Goal: Task Accomplishment & Management: Complete application form

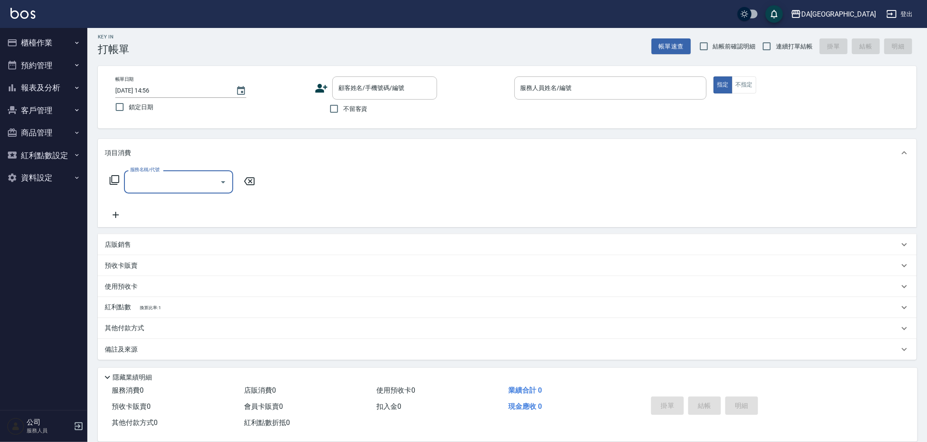
scroll to position [5, 0]
click at [363, 108] on span "不留客資" at bounding box center [355, 108] width 24 height 9
click at [343, 108] on input "不留客資" at bounding box center [334, 108] width 18 height 18
checkbox input "true"
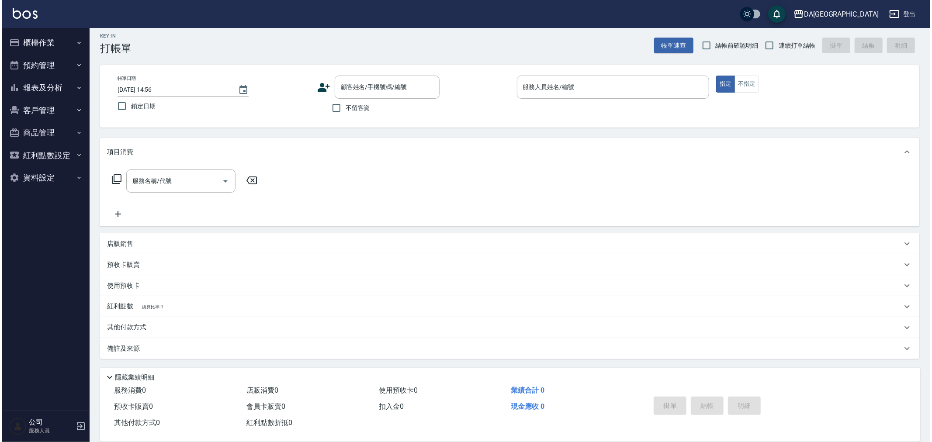
scroll to position [0, 0]
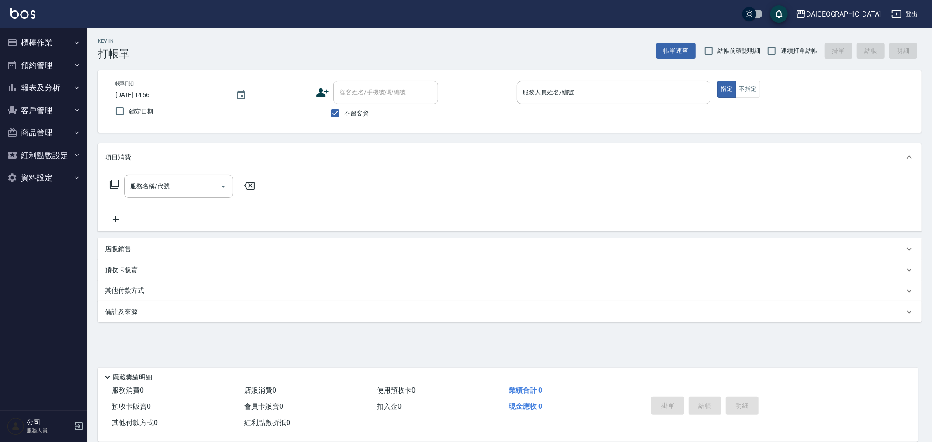
click at [782, 54] on span "連續打單結帳" at bounding box center [799, 50] width 37 height 9
click at [781, 54] on input "連續打單結帳" at bounding box center [771, 51] width 18 height 18
checkbox input "true"
click at [546, 107] on p at bounding box center [614, 108] width 194 height 9
click at [548, 104] on p at bounding box center [614, 108] width 194 height 9
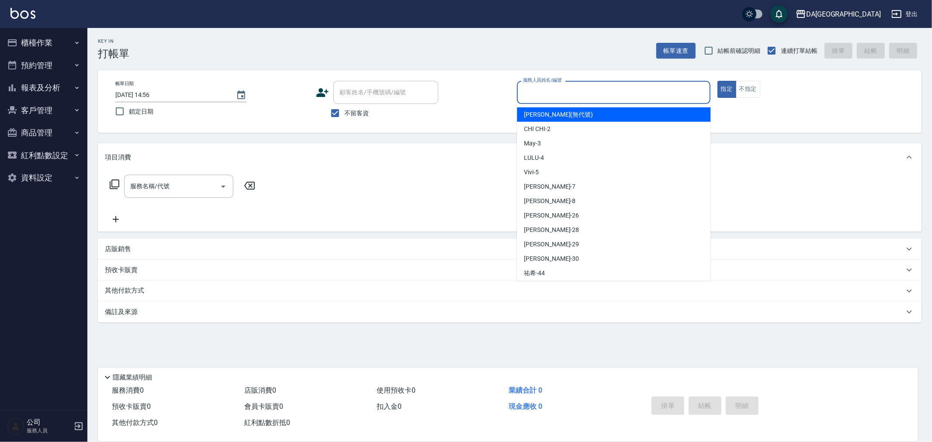
click at [552, 98] on input "服務人員姓名/編號" at bounding box center [614, 92] width 186 height 15
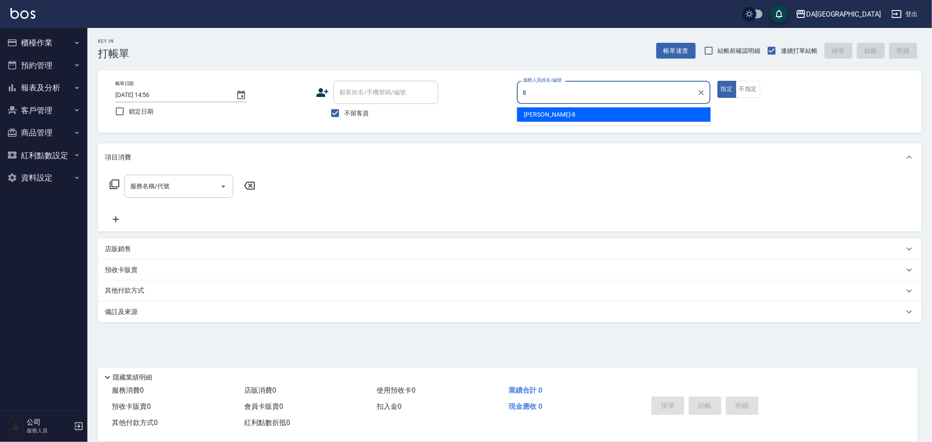
type input "[PERSON_NAME]-8"
type button "true"
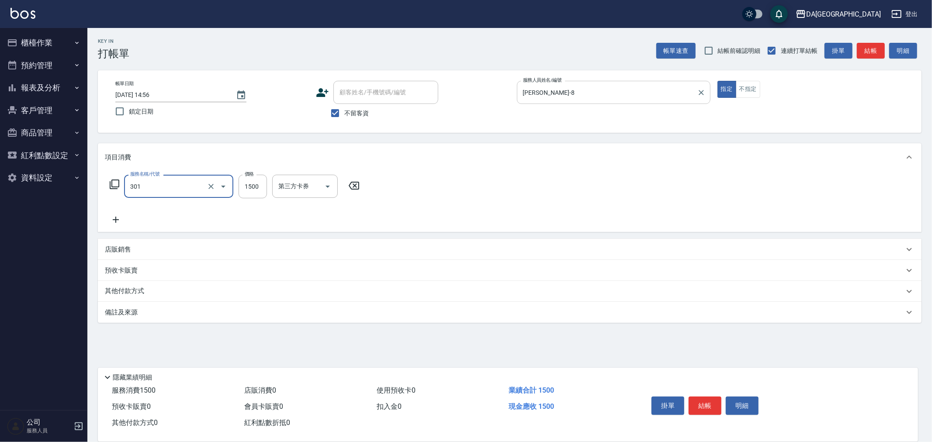
type input "燙髮(301)"
type input "2500"
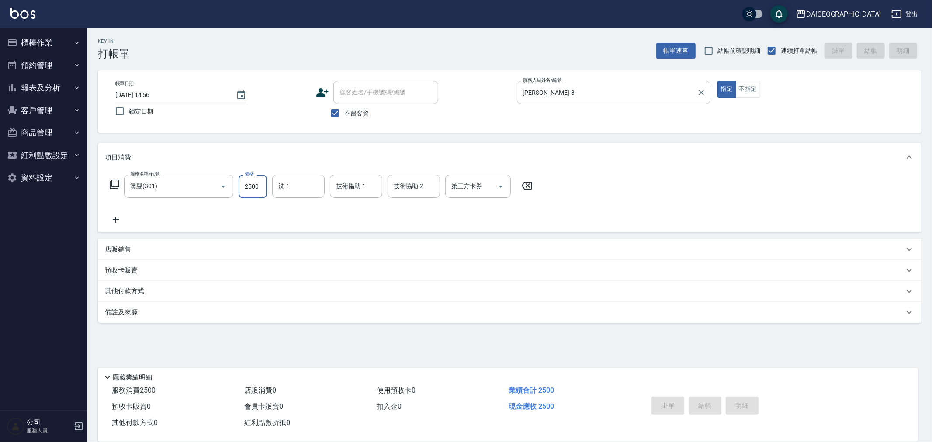
type input "[DATE] 19:20"
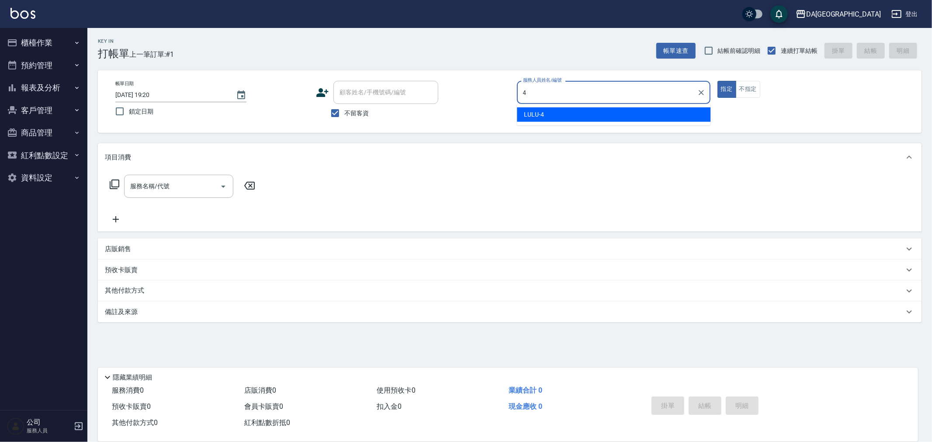
type input "LULU-4"
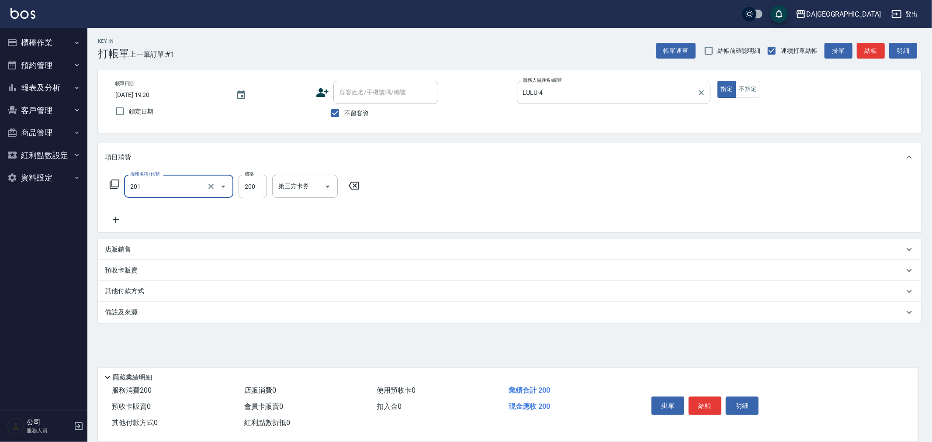
type input "洗髮(201)"
type input "[PERSON_NAME]-30"
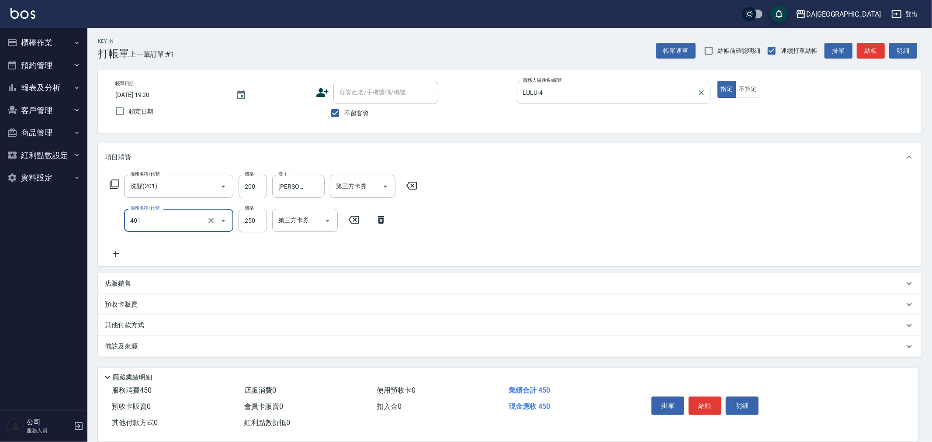
type input "剪髮(401)"
type input "400"
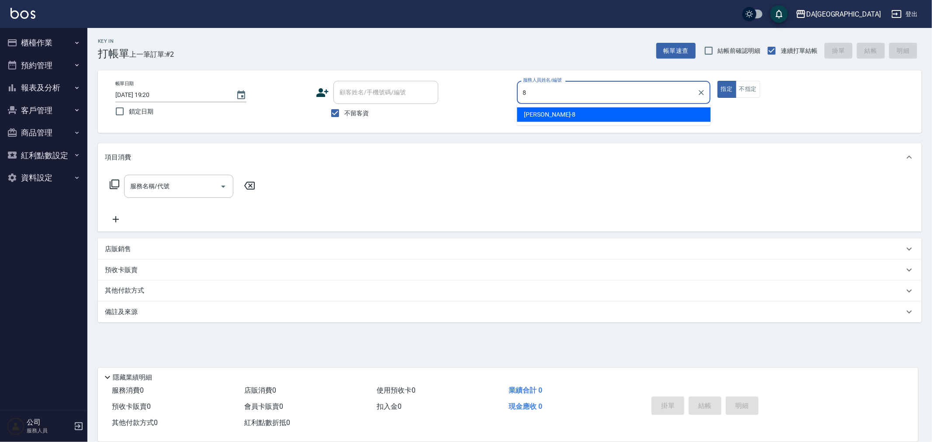
type input "[PERSON_NAME]-8"
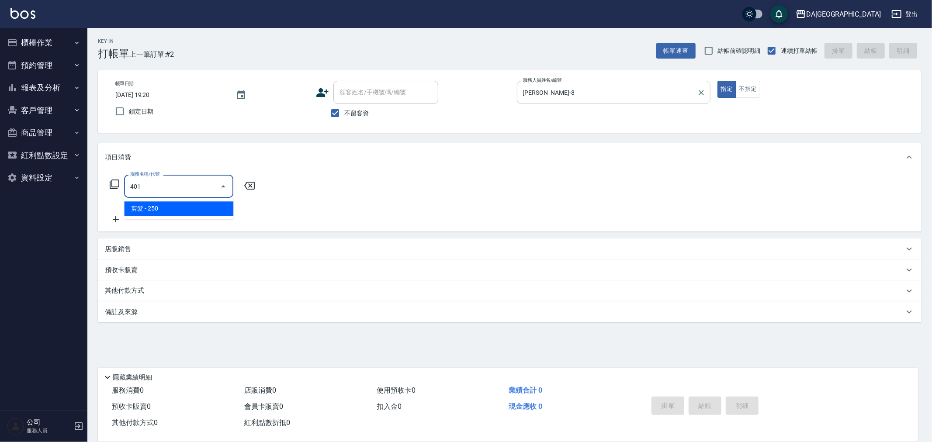
type input "剪髮(401)"
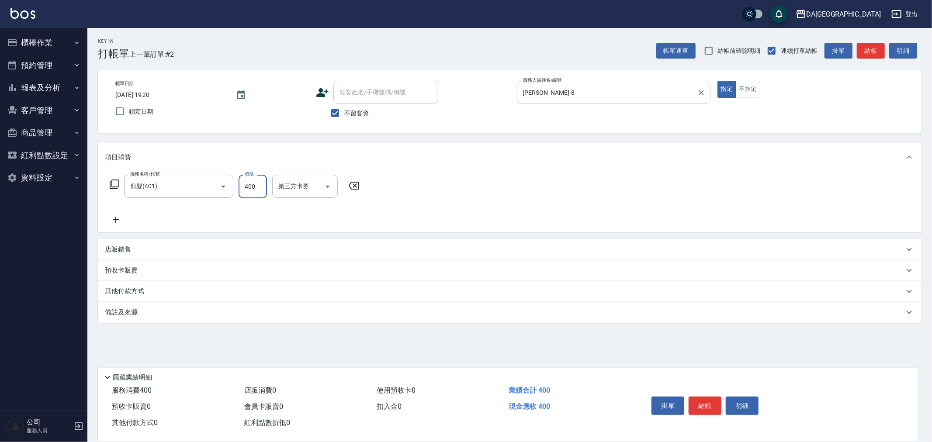
type input "400"
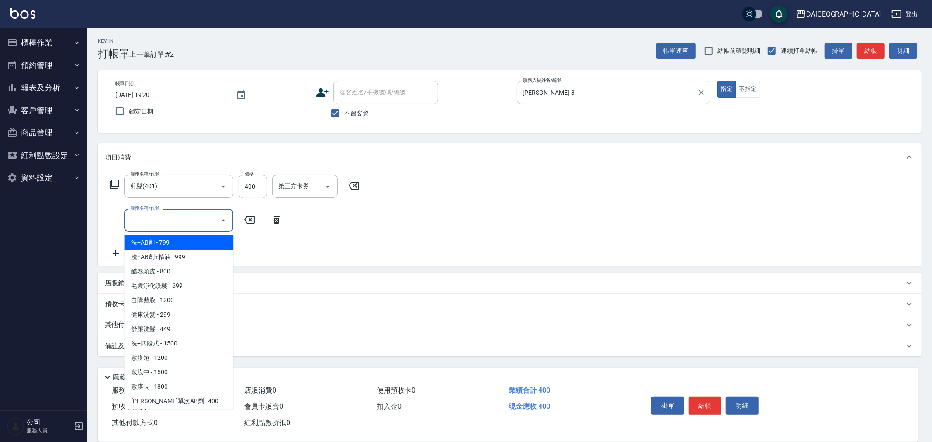
type input "洗+AB劑(101)"
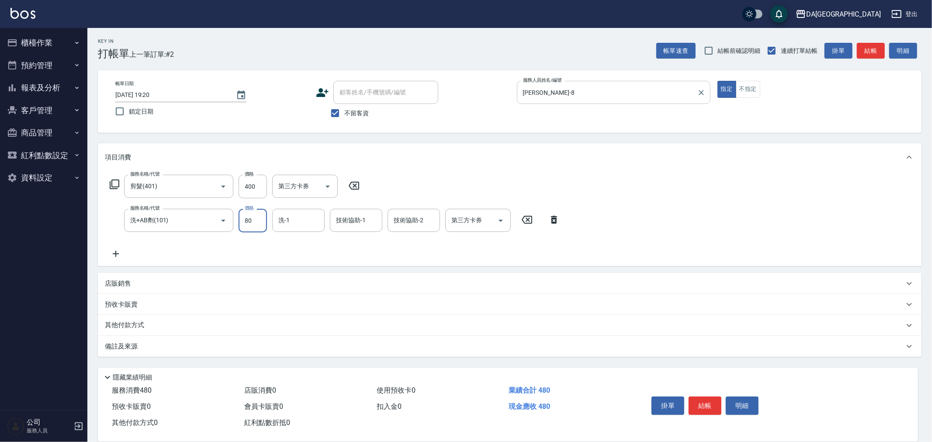
type input "800"
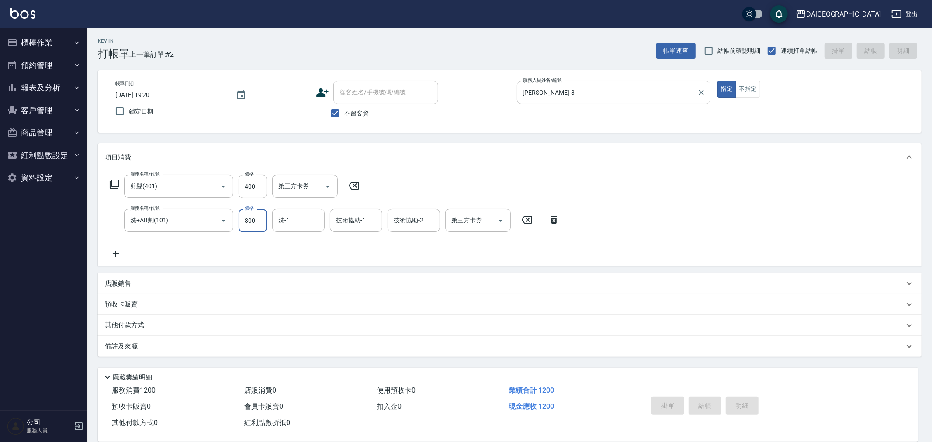
type input "[DATE] 19:21"
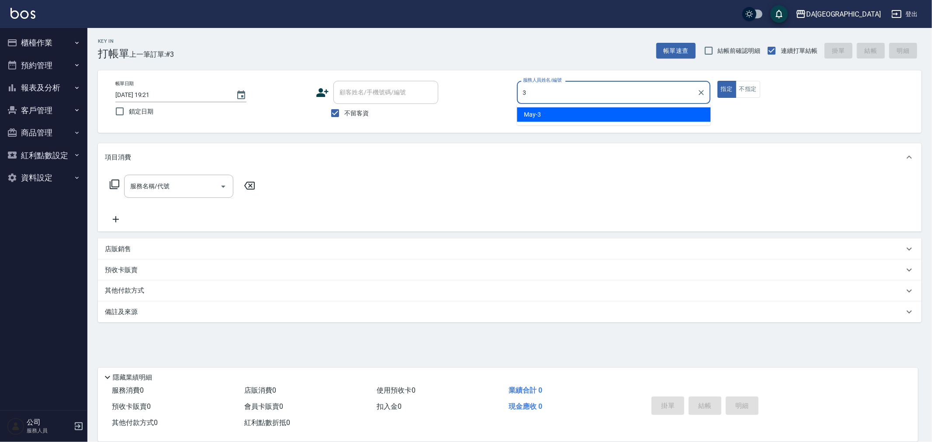
type input "May-3"
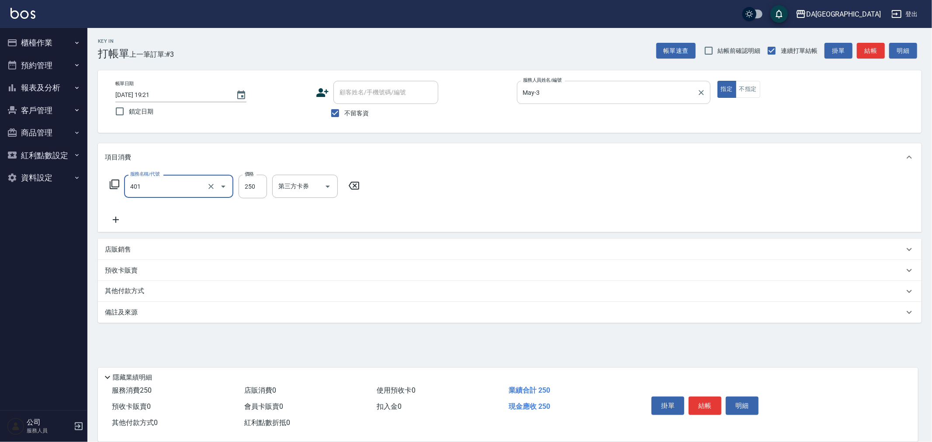
type input "剪髮(401)"
type input "400"
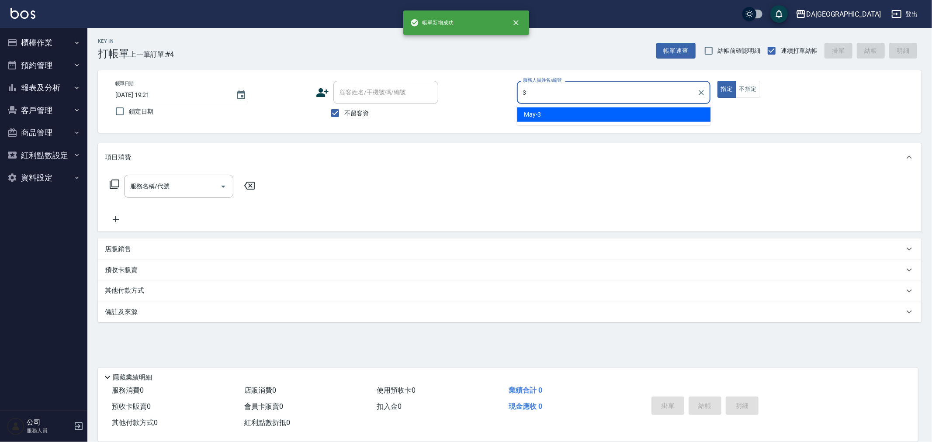
type input "May-3"
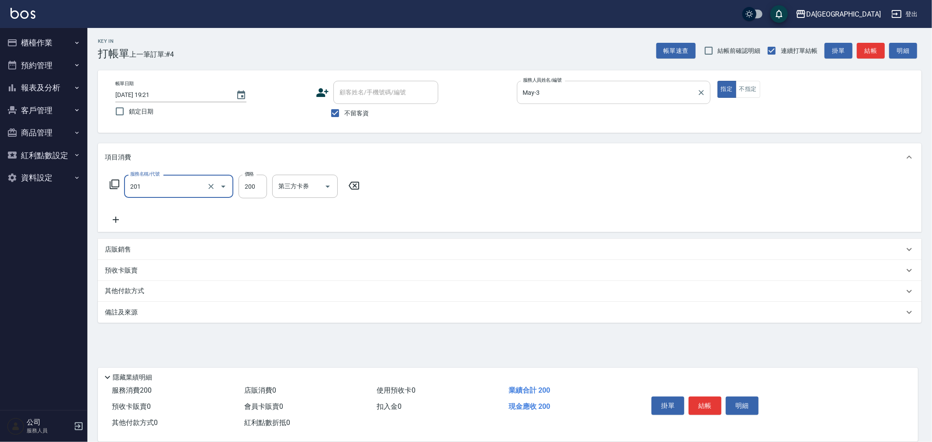
type input "洗髮(201)"
type input "[PERSON_NAME]-30"
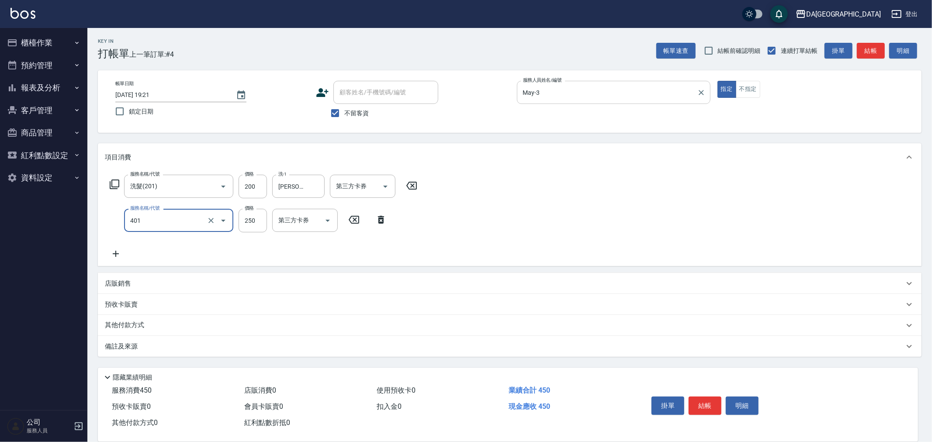
type input "剪髮(401)"
type input "400"
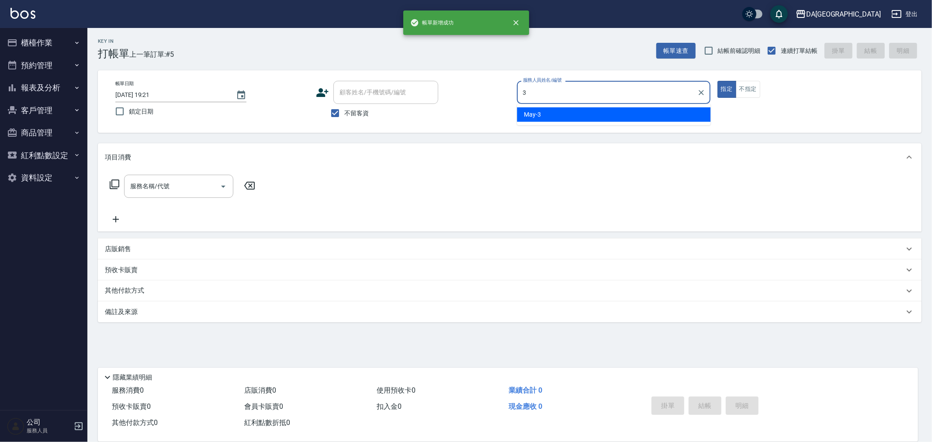
type input "May-3"
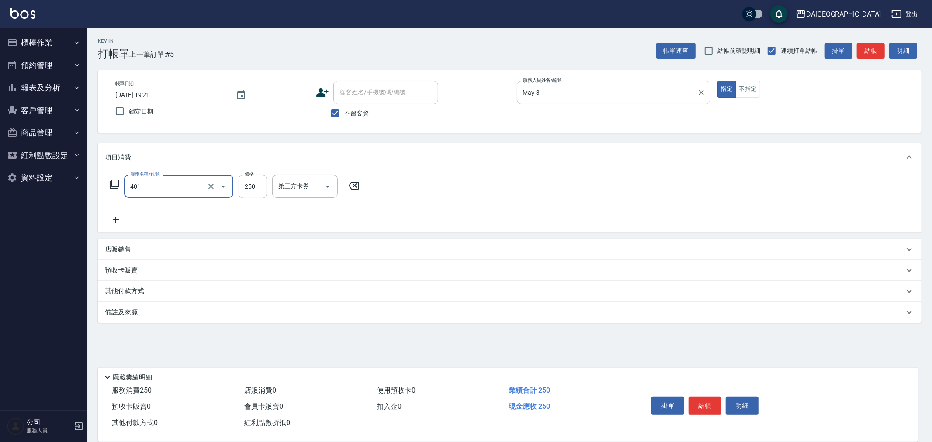
type input "剪髮(401)"
type input "300"
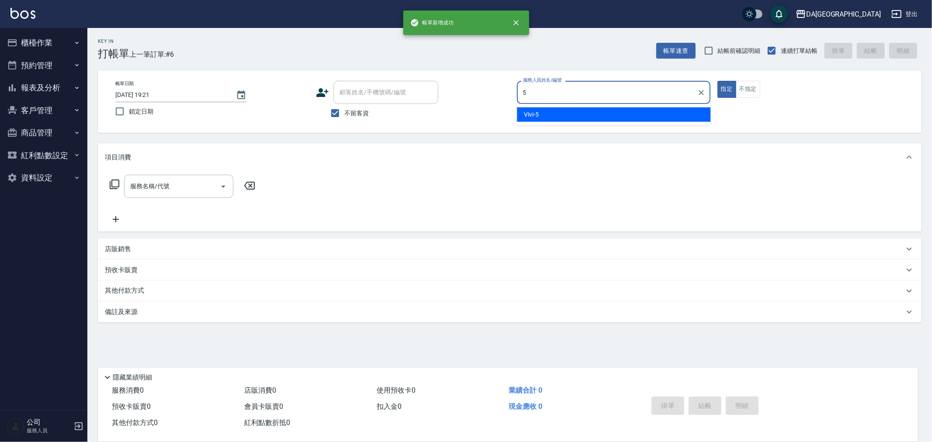
type input "Vivi-5"
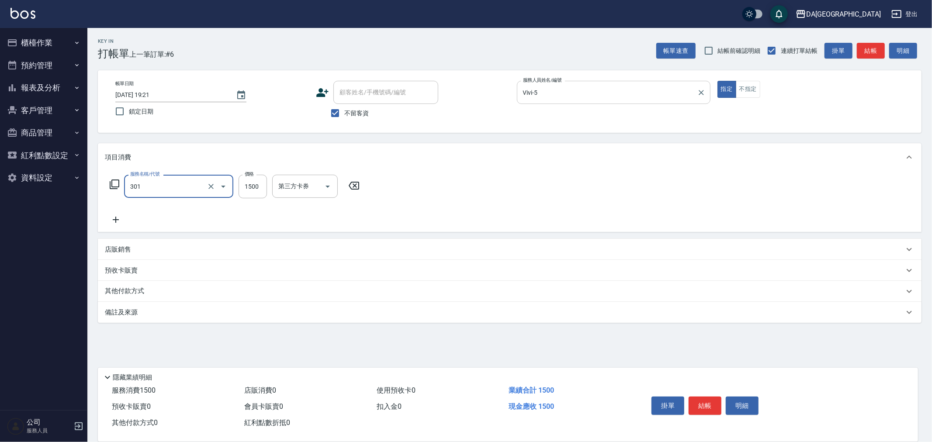
type input "燙髮(301)"
type input "1800"
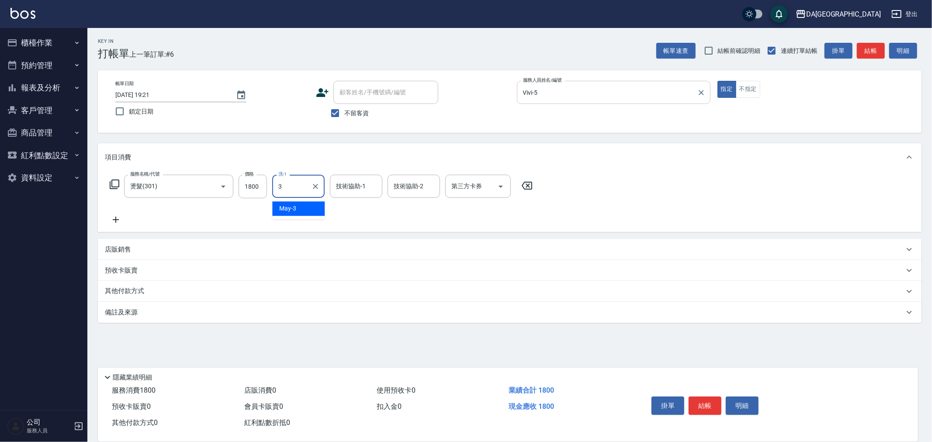
type input "30"
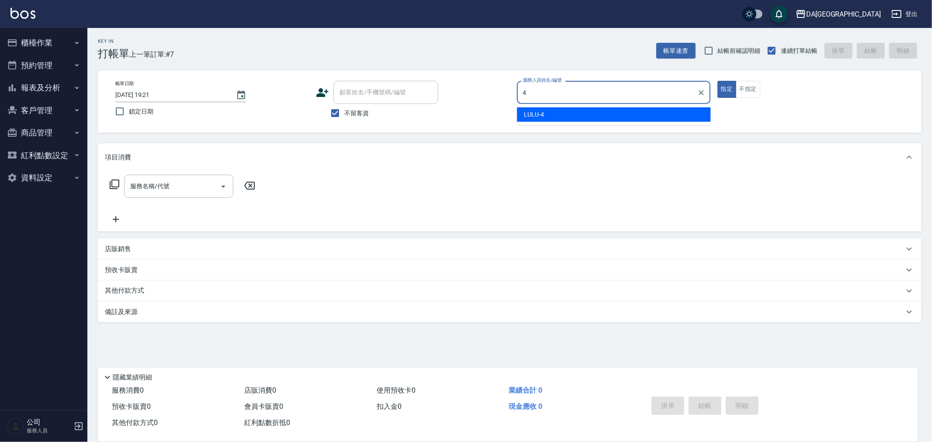
type input "LULU-4"
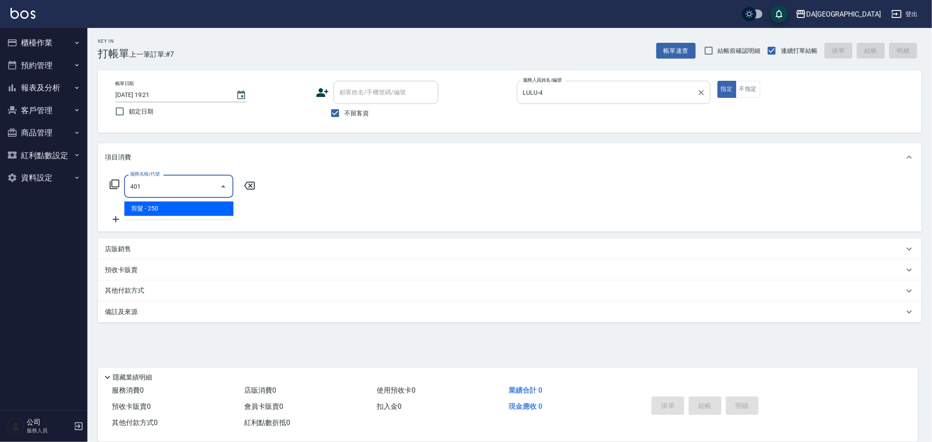
type input "剪髮(401)"
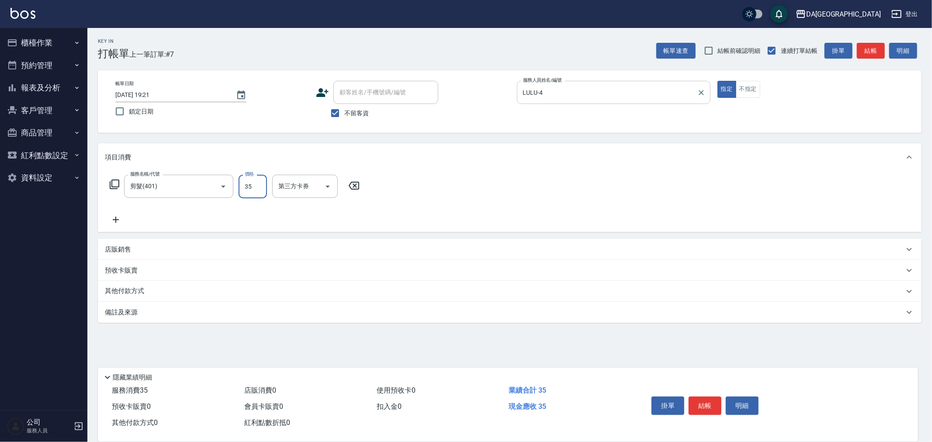
type input "350"
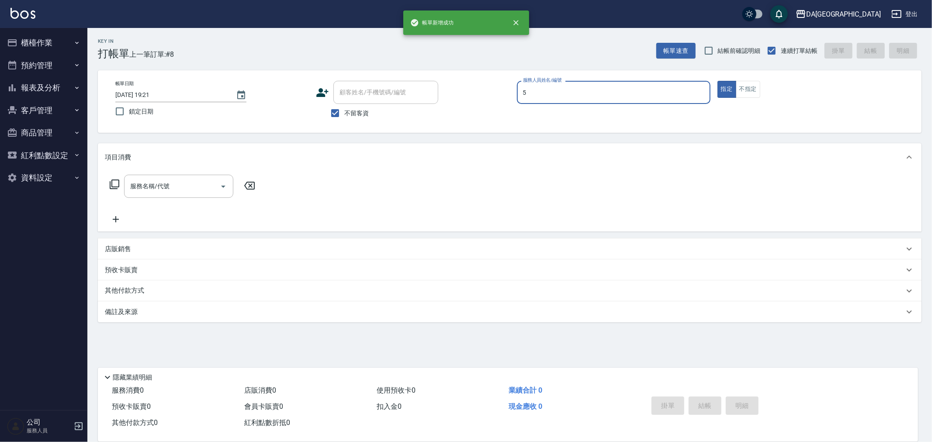
type input "Vivi-5"
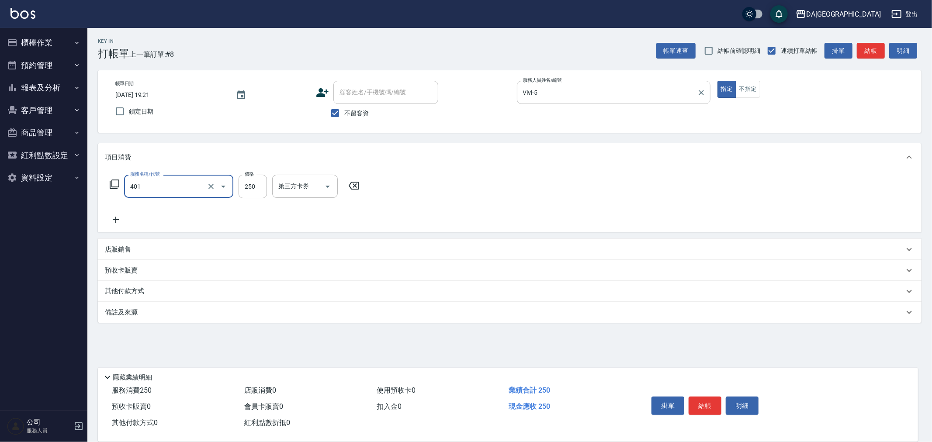
type input "剪髮(401)"
type input "400"
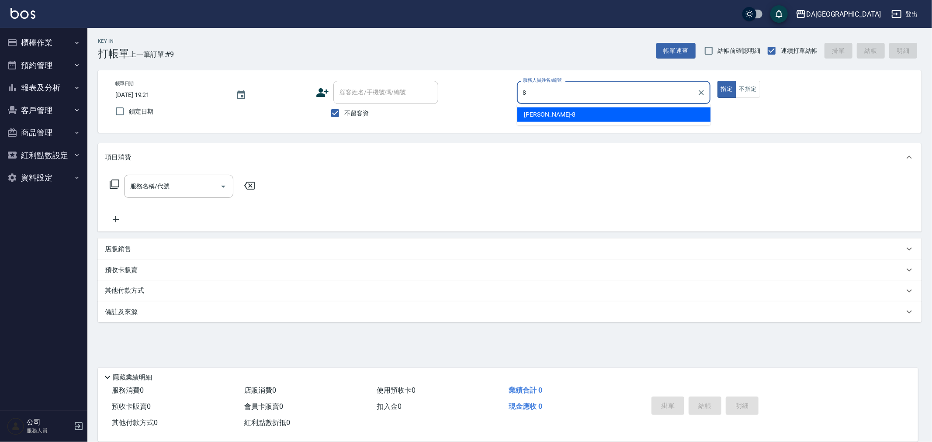
type input "[PERSON_NAME]-8"
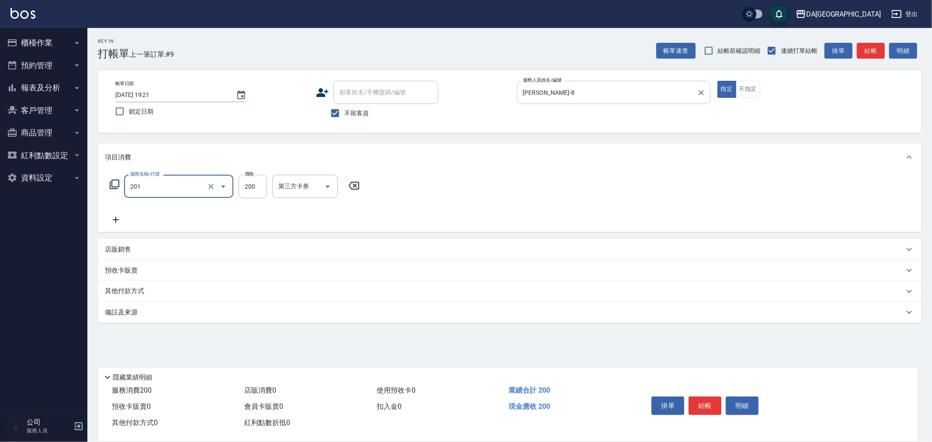
type input "洗髮(201)"
type input "[PERSON_NAME]-30"
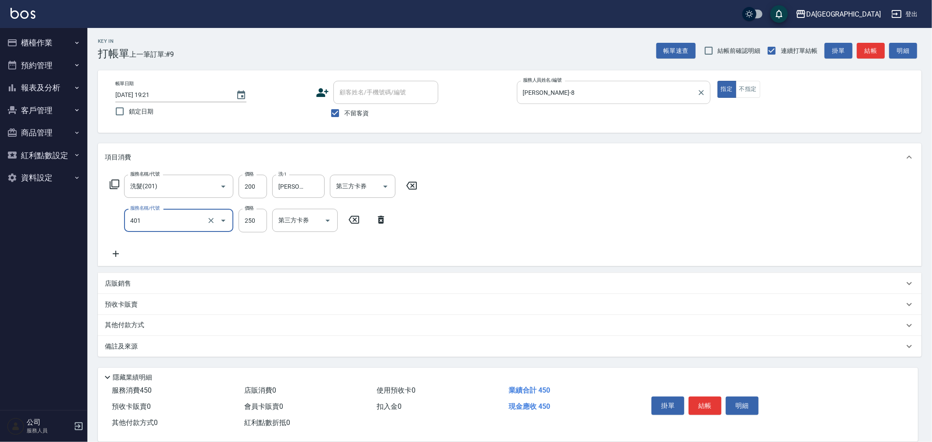
type input "剪髮(401)"
type input "400"
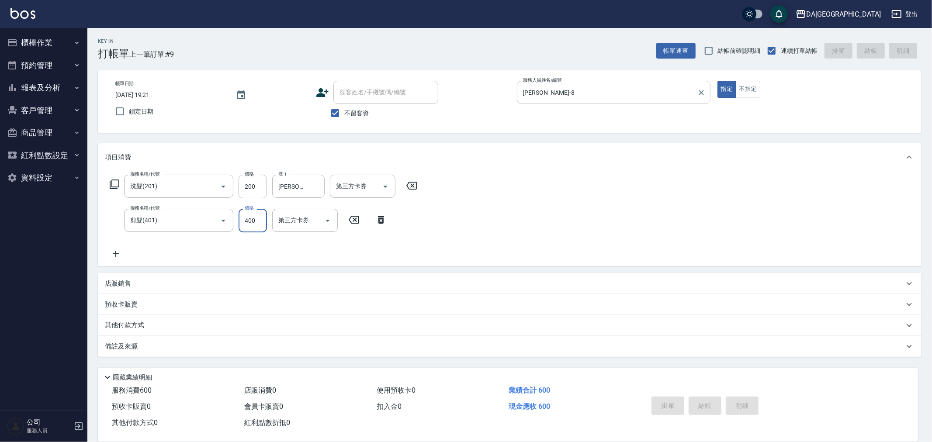
type input "[DATE] 19:22"
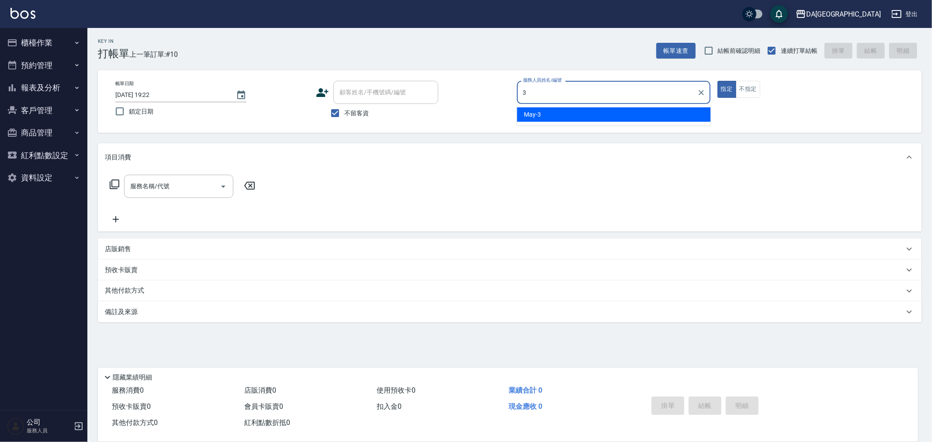
type input "May-3"
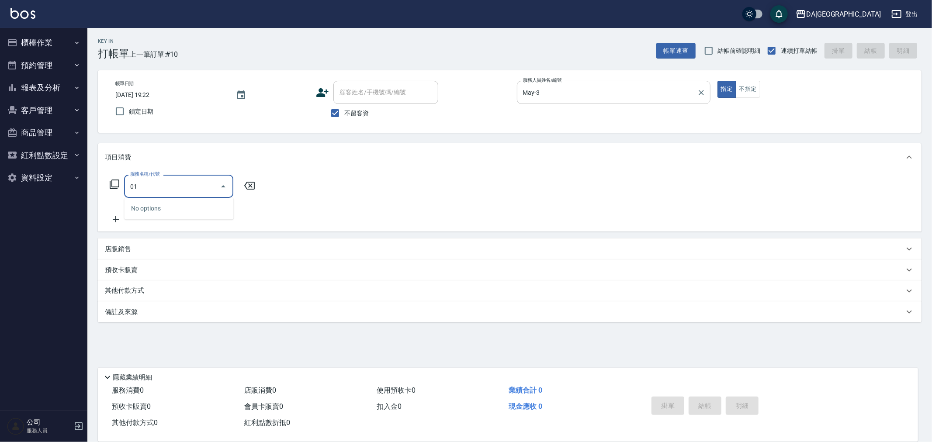
type input "0"
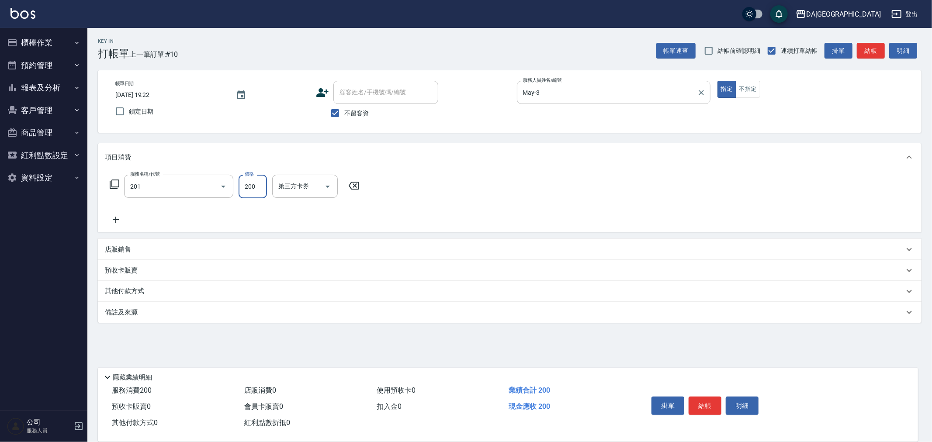
type input "洗髮(201)"
type input "300"
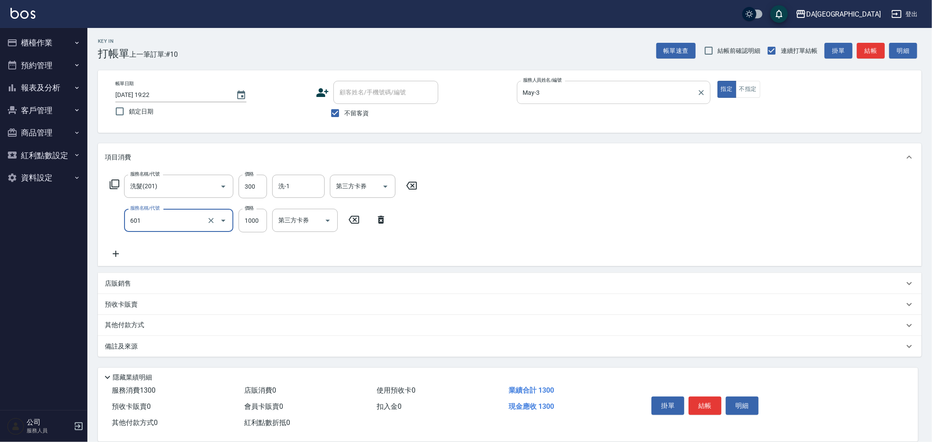
type input "自備護髮(1000上)(601)"
type input "1300"
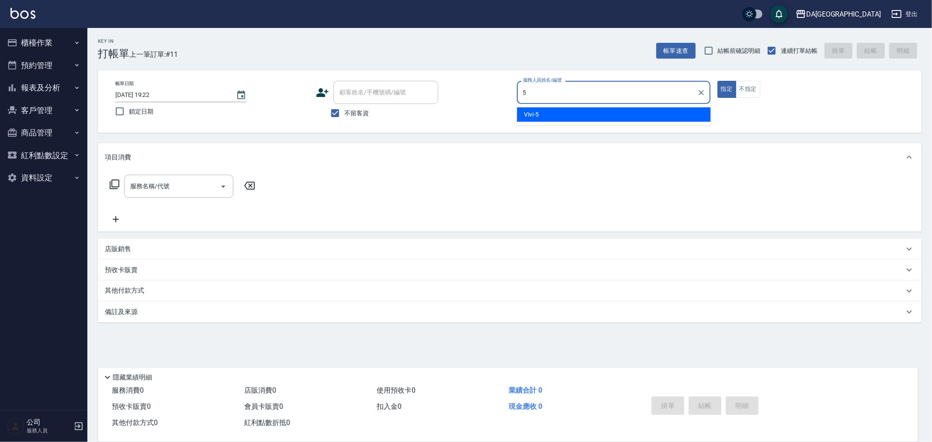
type input "Vivi-5"
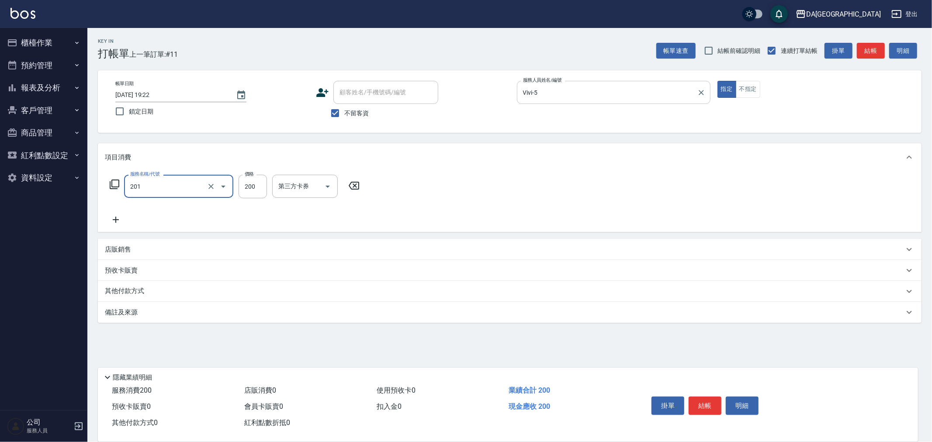
type input "洗髮(201)"
type input "200"
type input "[PERSON_NAME]-30"
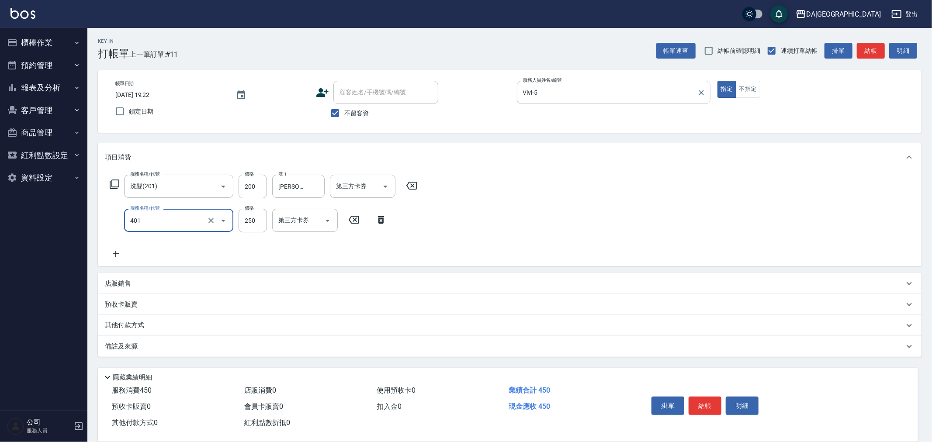
type input "剪髮(401)"
type input "400"
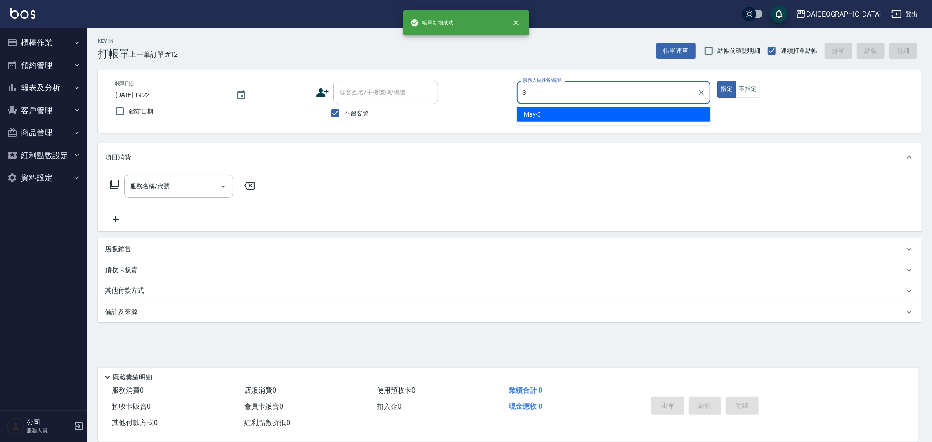
type input "May-3"
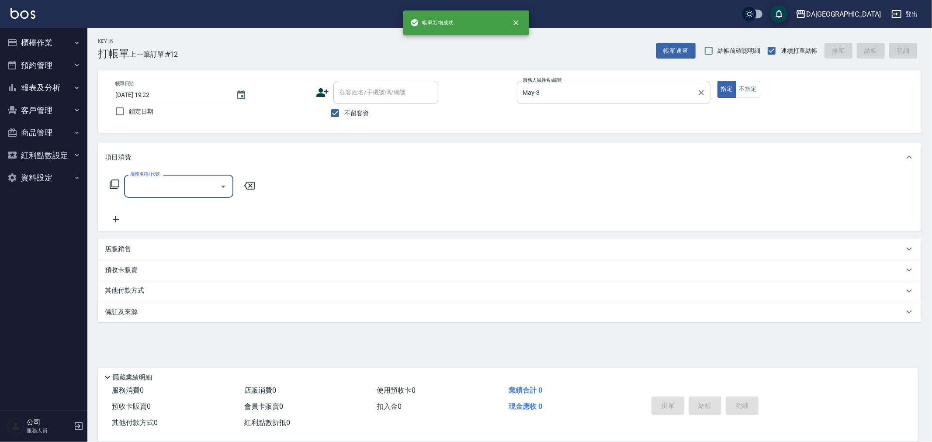
type input "2"
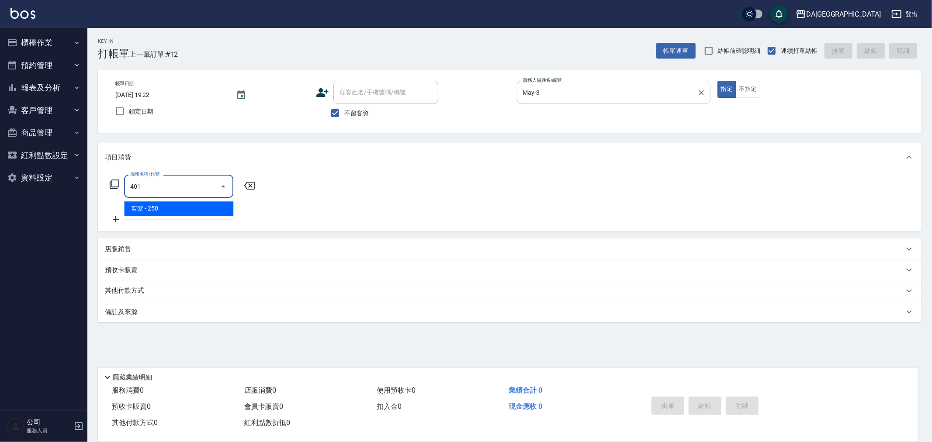
type input "剪髮(401)"
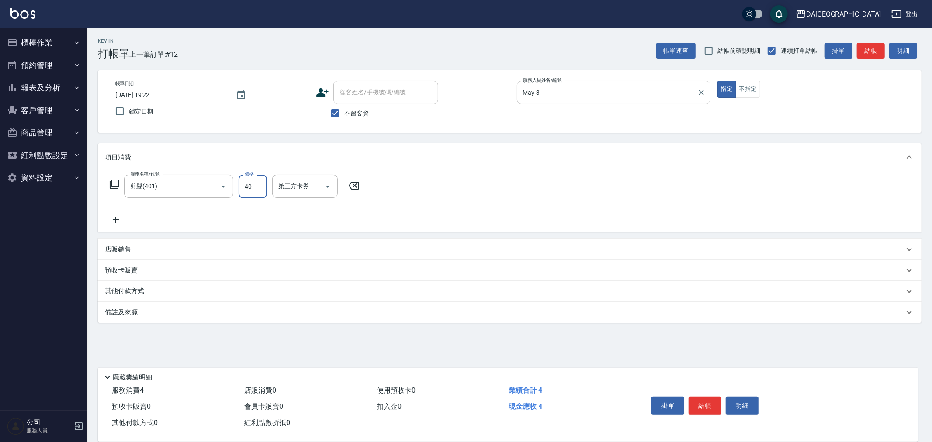
type input "400"
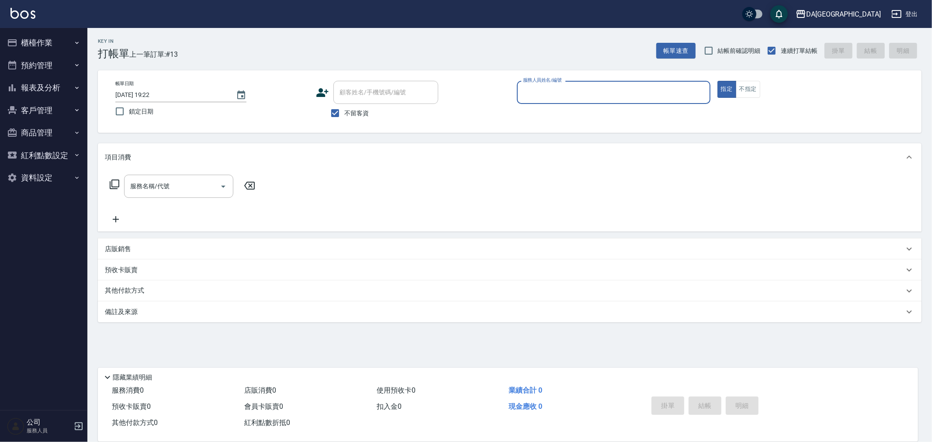
click at [63, 81] on button "報表及分析" at bounding box center [43, 87] width 80 height 23
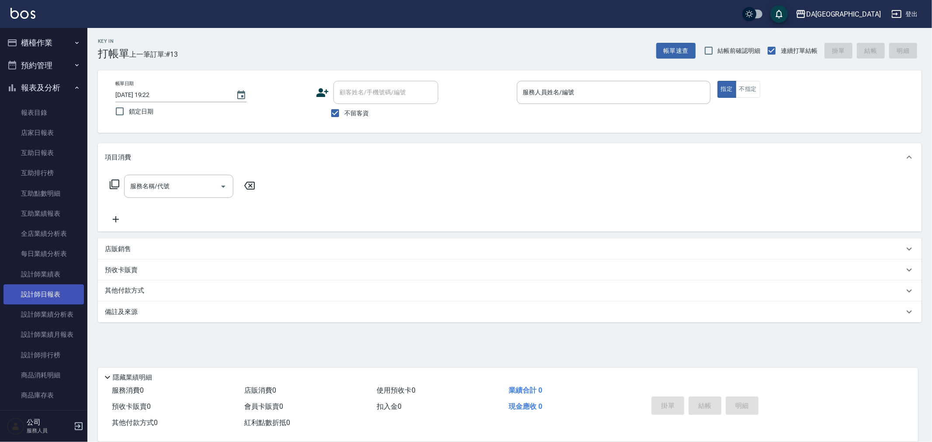
click at [54, 298] on link "設計師日報表" at bounding box center [43, 294] width 80 height 20
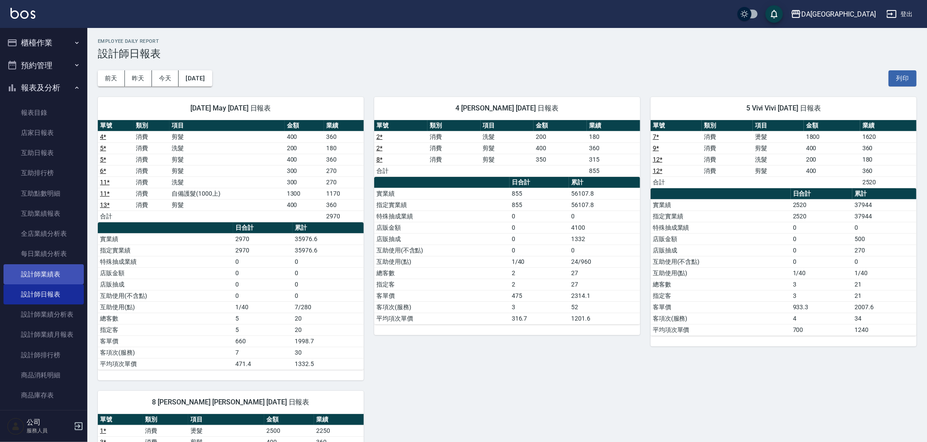
click at [61, 277] on link "設計師業績表" at bounding box center [43, 274] width 80 height 20
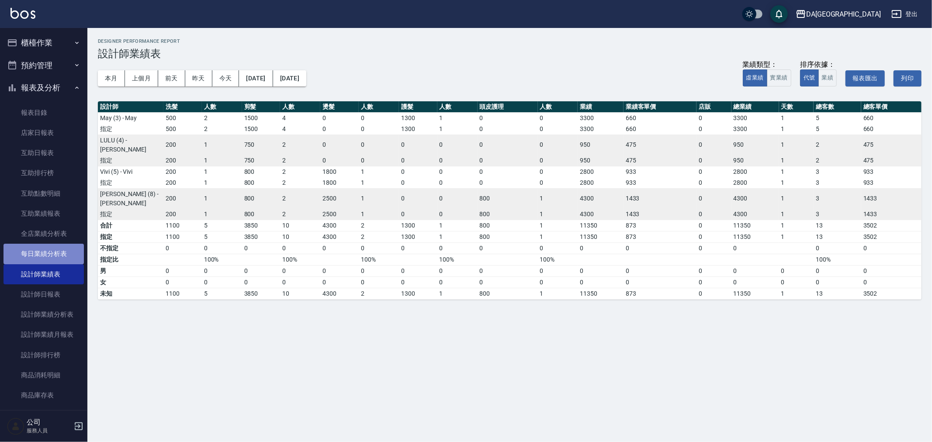
click at [64, 245] on link "每日業績分析表" at bounding box center [43, 254] width 80 height 20
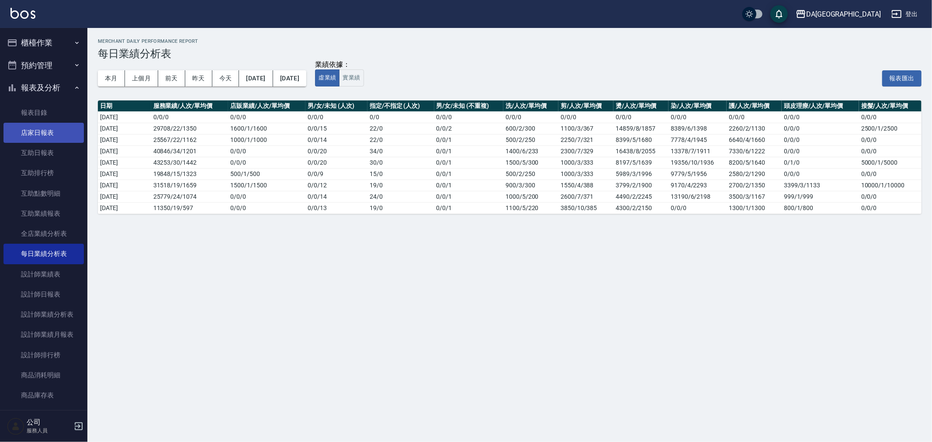
click at [31, 136] on link "店家日報表" at bounding box center [43, 133] width 80 height 20
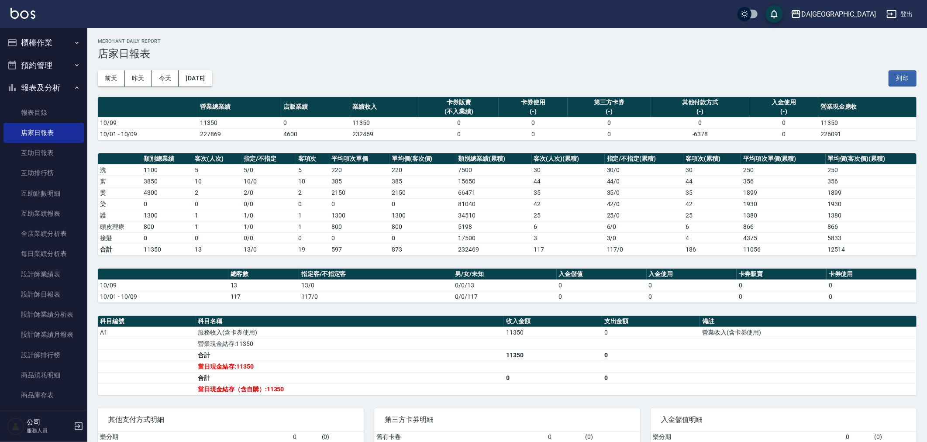
scroll to position [48, 0]
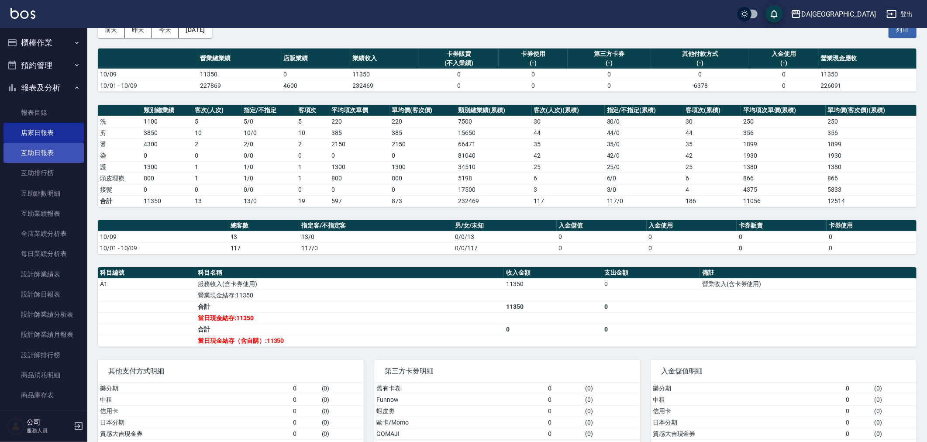
click at [25, 147] on link "互助日報表" at bounding box center [43, 153] width 80 height 20
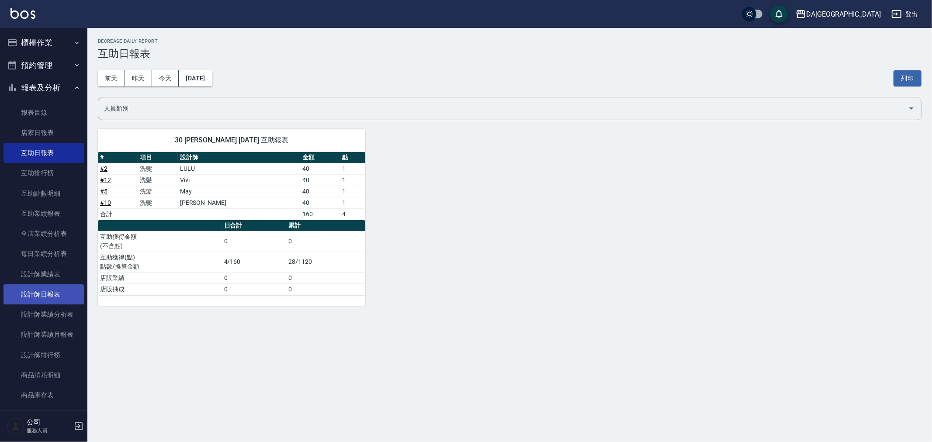
click at [32, 301] on link "設計師日報表" at bounding box center [43, 294] width 80 height 20
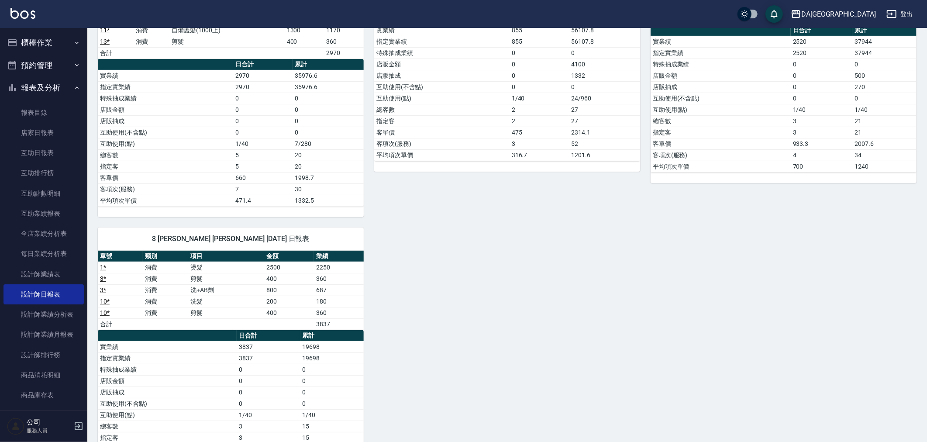
scroll to position [221, 0]
